Goal: Find specific page/section: Find specific page/section

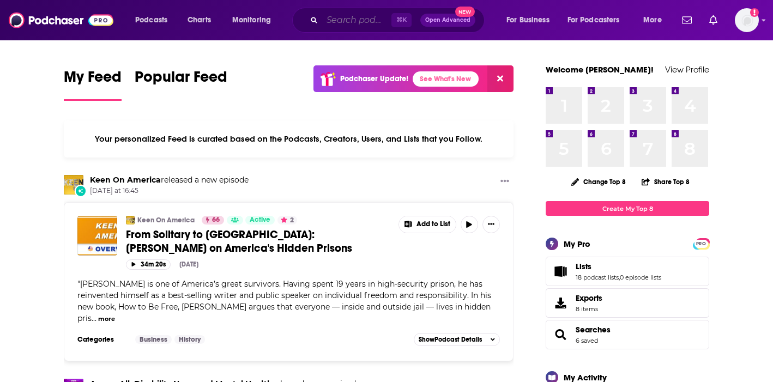
click at [366, 26] on input "Search podcasts, credits, & more..." at bounding box center [356, 19] width 69 height 17
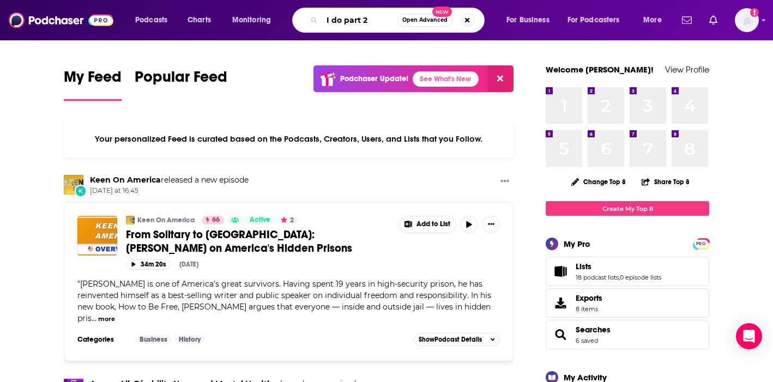
type input "I do part 2"
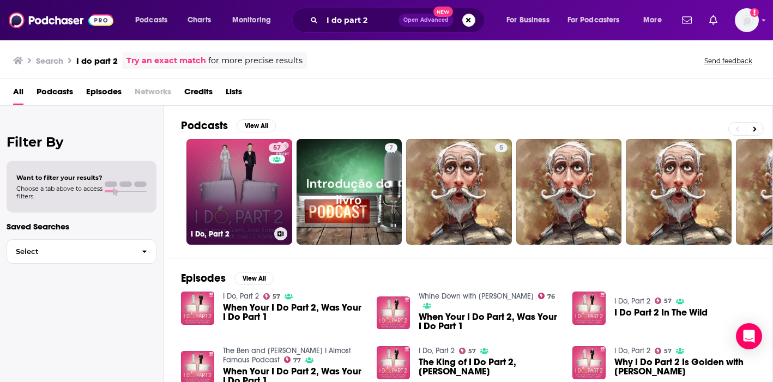
click at [268, 219] on link "57 I Do, Part 2" at bounding box center [239, 192] width 106 height 106
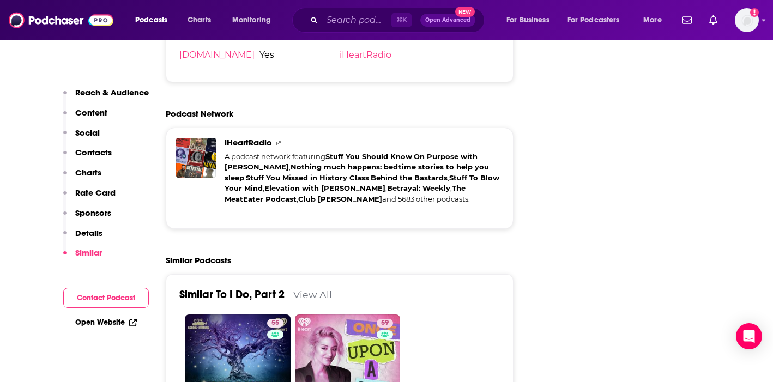
scroll to position [1696, 0]
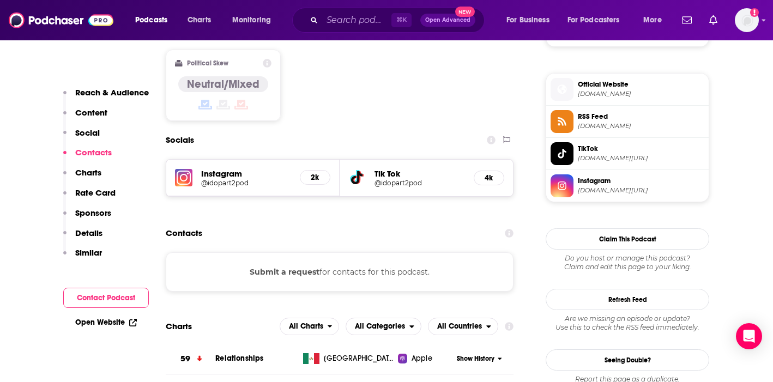
click at [116, 298] on button "Contact Podcast" at bounding box center [106, 298] width 86 height 20
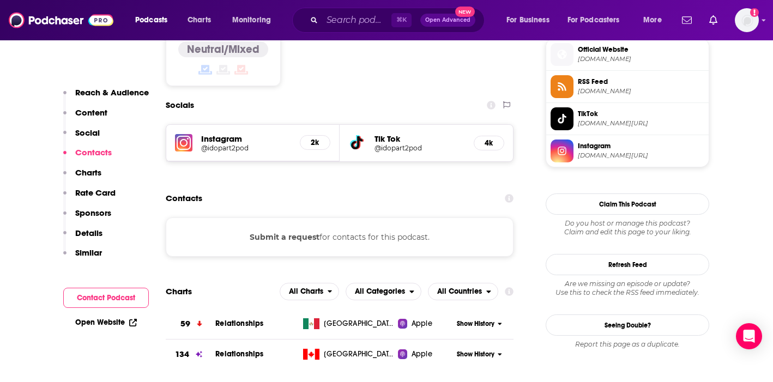
click at [125, 327] on div "Open Website" at bounding box center [106, 322] width 86 height 20
click at [125, 322] on link "Open Website" at bounding box center [106, 322] width 62 height 9
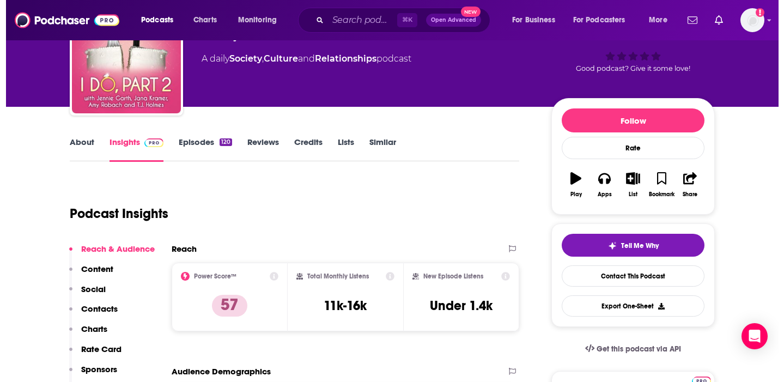
scroll to position [0, 0]
